Goal: Information Seeking & Learning: Learn about a topic

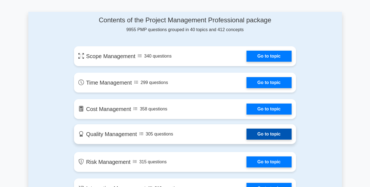
scroll to position [285, 0]
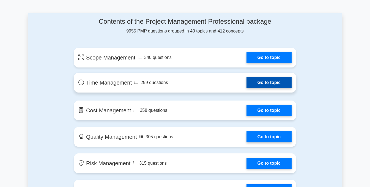
click at [264, 82] on link "Go to topic" at bounding box center [269, 82] width 45 height 11
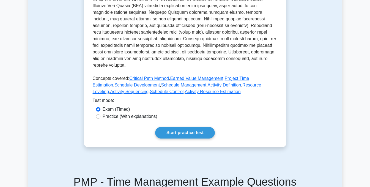
scroll to position [210, 0]
